Goal: Task Accomplishment & Management: Complete application form

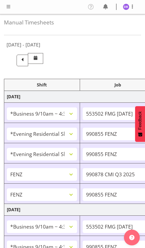
select select "26078"
select select "10458"
select select "47"
select select "48116"
select select "9636"
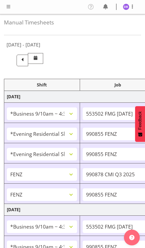
select select "48116"
select select "9636"
select select "47"
select select "32690"
select select "10239"
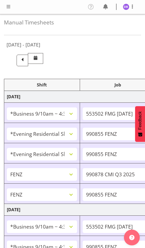
select select "47"
select select "32690"
select select "9636"
select select "47"
select select "26078"
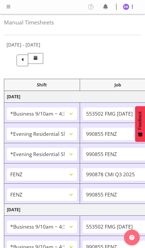
select select "10458"
select select "47"
select select "26078"
select select "9636"
select select "47"
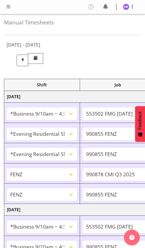
select select "26078"
select select "10458"
select select "47"
select select "26078"
select select "9636"
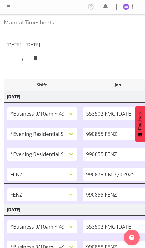
select select "26078"
select select "10458"
select select "47"
select select "48116"
select select "9636"
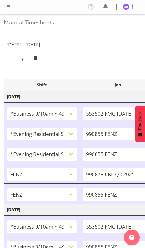
select select "47"
select select "48116"
select select "10458"
select select "47"
select select "13886"
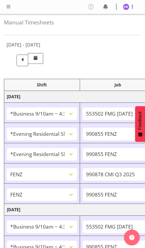
select select "10499"
select select "47"
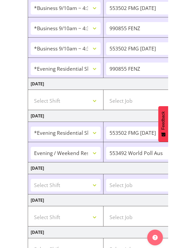
scroll to position [259, 0]
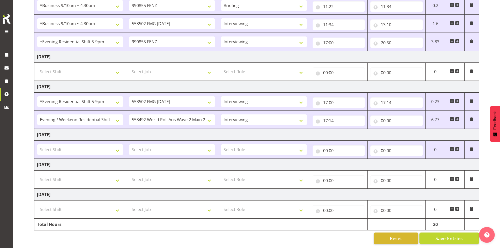
click at [144, 147] on span at bounding box center [471, 149] width 4 height 4
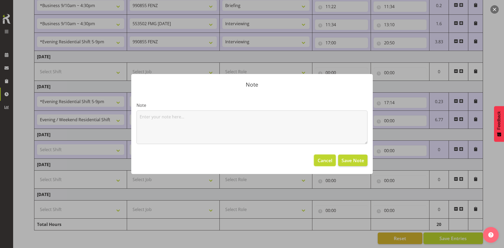
click at [144, 161] on span "Cancel" at bounding box center [325, 160] width 15 height 7
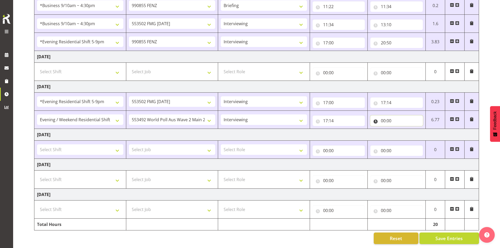
click at [144, 115] on input "00:00" at bounding box center [396, 120] width 52 height 10
click at [144, 129] on select "00 01 02 03 04 05 06 07 08 09 10 11 12 13 14 15 16 17 18 19 20 21 22 23" at bounding box center [406, 134] width 12 height 10
select select "10"
click at [144, 129] on select "00 01 02 03 04 05 06 07 08 09 10 11 12 13 14 15 16 17 18 19 20 21 22 23" at bounding box center [406, 134] width 12 height 10
type input "10:00"
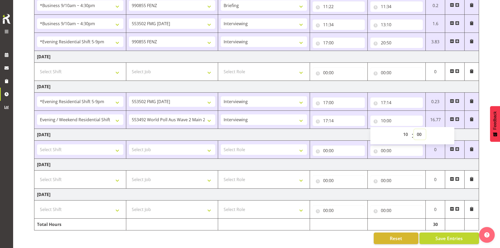
click at [144, 130] on select "00 01 02 03 04 05 06 07 08 09 10 11 12 13 14 15 16 17 18 19 20 21 22 23 24 25 2…" at bounding box center [420, 134] width 12 height 10
select select "30"
click at [144, 236] on span "Save Entries" at bounding box center [448, 238] width 27 height 7
type input "10:30"
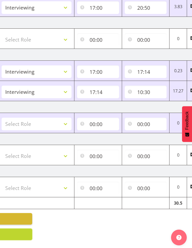
scroll to position [0, 165]
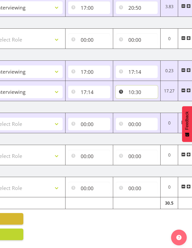
click at [135, 87] on input "10:30" at bounding box center [137, 92] width 42 height 13
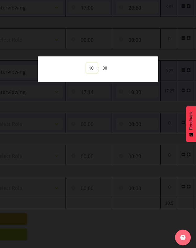
click at [90, 68] on select "00 01 02 03 04 05 06 07 08 09 10 11 12 13 14 15 16 17 18 19 20 21 22 23" at bounding box center [92, 68] width 12 height 10
click at [93, 67] on select "00 01 02 03 04 05 06 07 08 09 10 11 12 13 14 15 16 17 18 19 20 21 22 23" at bounding box center [92, 68] width 12 height 10
select select "20"
click at [86, 63] on select "00 01 02 03 04 05 06 07 08 09 10 11 12 13 14 15 16 17 18 19 20 21 22 23" at bounding box center [92, 68] width 12 height 10
type input "20:30"
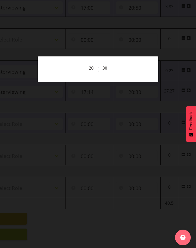
click at [138, 36] on div at bounding box center [98, 124] width 196 height 248
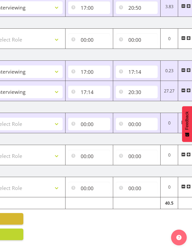
click at [144, 88] on span at bounding box center [189, 90] width 4 height 4
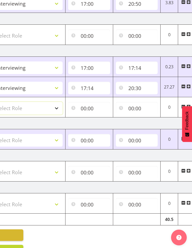
click at [57, 108] on select "Select Role Briefing Interviewing" at bounding box center [28, 108] width 70 height 13
select select "47"
click at [0, 102] on select "Select Role Briefing Interviewing" at bounding box center [28, 108] width 70 height 13
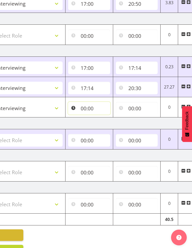
click at [89, 108] on input "00:00" at bounding box center [89, 108] width 42 height 13
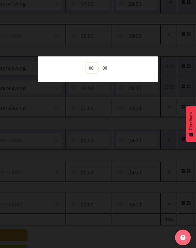
click at [92, 70] on select "00 01 02 03 04 05 06 07 08 09 10 11 12 13 14 15 16 17 18 19 20 21 22 23" at bounding box center [92, 68] width 12 height 10
click at [91, 66] on select "00 01 02 03 04 05 06 07 08 09 10 11 12 13 14 15 16 17 18 19 20 21 22 23" at bounding box center [92, 68] width 12 height 10
select select "20"
type input "20:00"
select select "21"
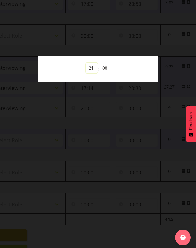
type input "21:00"
click at [144, 29] on div at bounding box center [98, 124] width 196 height 248
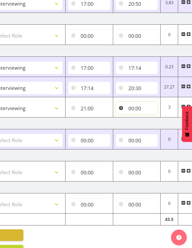
click at [136, 107] on input "00:00" at bounding box center [137, 108] width 42 height 13
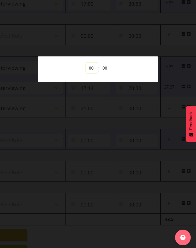
click at [92, 68] on select "00 01 02 03 04 05 06 07 08 09 10 11 12 13 14 15 16 17 18 19 20 21 22 23" at bounding box center [92, 68] width 12 height 10
select select "22"
click at [86, 63] on select "00 01 02 03 04 05 06 07 08 09 10 11 12 13 14 15 16 17 18 19 20 21 22 23" at bounding box center [92, 68] width 12 height 10
type input "22:00"
click at [105, 67] on select "00 01 02 03 04 05 06 07 08 09 10 11 12 13 14 15 16 17 18 19 20 21 22 23 24 25 2…" at bounding box center [106, 68] width 12 height 10
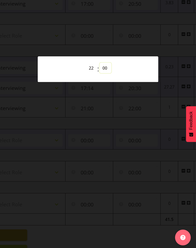
select select "30"
click at [100, 63] on select "00 01 02 03 04 05 06 07 08 09 10 11 12 13 14 15 16 17 18 19 20 21 22 23 24 25 2…" at bounding box center [106, 68] width 12 height 10
type input "22:30"
click at [143, 37] on div at bounding box center [98, 124] width 196 height 248
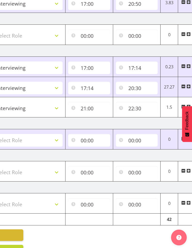
scroll to position [0, 0]
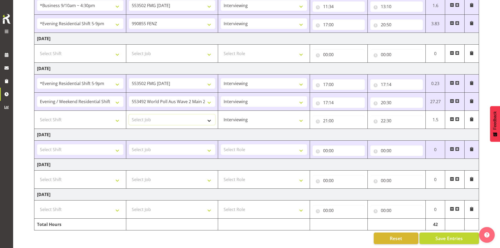
click at [135, 115] on select "Select Job 550060 IF Admin 553492 World Poll Aus Wave 2 Main 2025 553500 BFM [D…" at bounding box center [172, 119] width 86 height 10
select select "10499"
click at [129, 114] on select "Select Job 550060 IF Admin 553492 World Poll Aus Wave 2 Main 2025 553500 BFM [D…" at bounding box center [172, 119] width 86 height 10
click at [117, 116] on select "Select Shift !!Project Briefing (Job to be assigned) !!Weekend Residential (Ros…" at bounding box center [80, 119] width 86 height 10
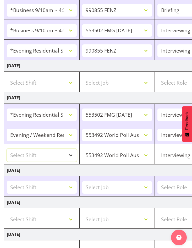
click at [71, 156] on select "Select Shift !!Project Briefing (Job to be assigned) !!Weekend Residential (Ros…" at bounding box center [42, 155] width 70 height 13
click at [70, 154] on select "Select Shift !!Project Briefing (Job to be assigned) !!Weekend Residential (Ros…" at bounding box center [42, 155] width 70 height 13
select select "48116"
click at [7, 149] on select "Select Shift !!Project Briefing (Job to be assigned) !!Weekend Residential (Ros…" at bounding box center [42, 155] width 70 height 13
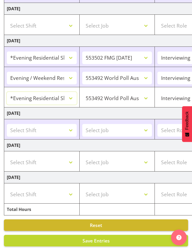
scroll to position [344, 0]
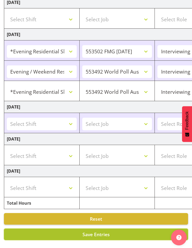
click at [95, 231] on span "Save Entries" at bounding box center [96, 234] width 27 height 6
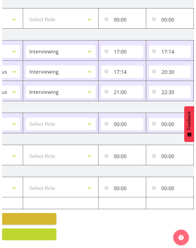
scroll to position [0, 179]
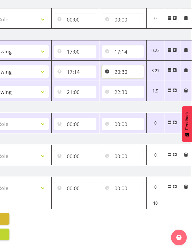
click at [123, 66] on input "20:30" at bounding box center [123, 71] width 42 height 13
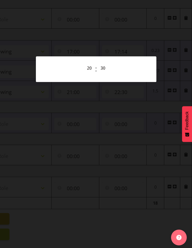
scroll to position [0, 175]
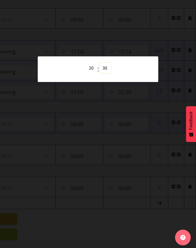
click at [105, 67] on select "00 01 02 03 04 05 06 07 08 09 10 11 12 13 14 15 16 17 18 19 20 21 22 23 24 25 2…" at bounding box center [106, 68] width 12 height 10
select select "0"
click at [100, 63] on select "00 01 02 03 04 05 06 07 08 09 10 11 12 13 14 15 16 17 18 19 20 21 22 23 24 25 2…" at bounding box center [106, 68] width 12 height 10
type input "20:00"
click at [131, 34] on div at bounding box center [98, 124] width 196 height 248
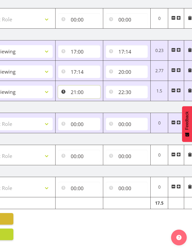
click at [80, 88] on input "21:00" at bounding box center [79, 92] width 42 height 13
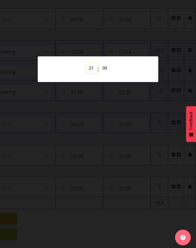
click at [90, 69] on select "00 01 02 03 04 05 06 07 08 09 10 11 12 13 14 15 16 17 18 19 20 21 22 23" at bounding box center [92, 68] width 12 height 10
select select "20"
click at [86, 63] on select "00 01 02 03 04 05 06 07 08 09 10 11 12 13 14 15 16 17 18 19 20 21 22 23" at bounding box center [92, 68] width 12 height 10
type input "20:00"
click at [104, 67] on select "00 01 02 03 04 05 06 07 08 09 10 11 12 13 14 15 16 17 18 19 20 21 22 23 24 25 2…" at bounding box center [106, 68] width 12 height 10
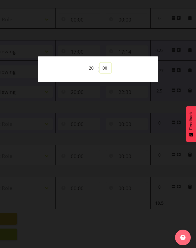
select select "30"
type input "20:30"
click at [141, 33] on div at bounding box center [98, 124] width 196 height 248
